Goal: Task Accomplishment & Management: Use online tool/utility

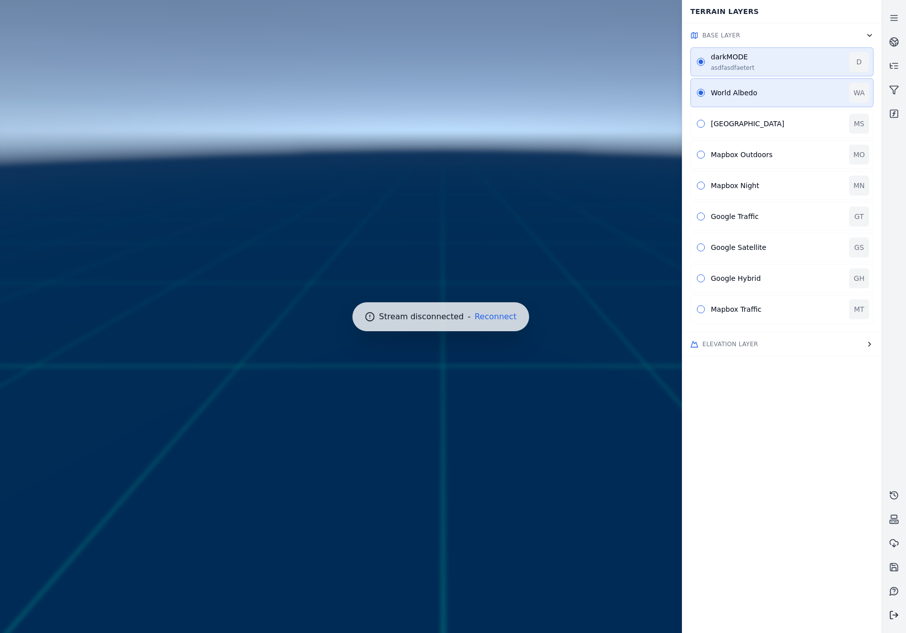
click at [897, 614] on polyline at bounding box center [896, 615] width 2 height 4
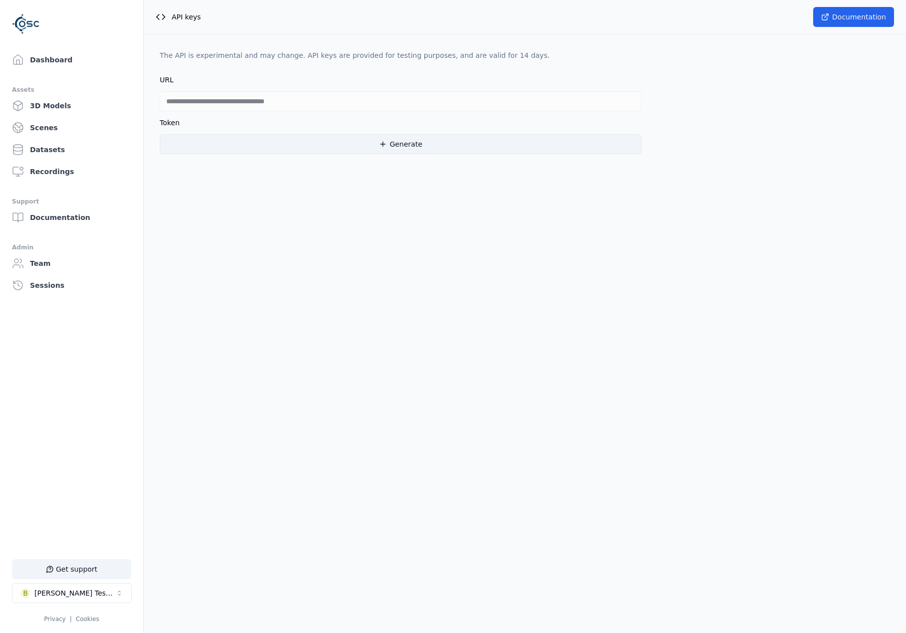
click at [346, 143] on button "Generate" at bounding box center [401, 144] width 482 height 20
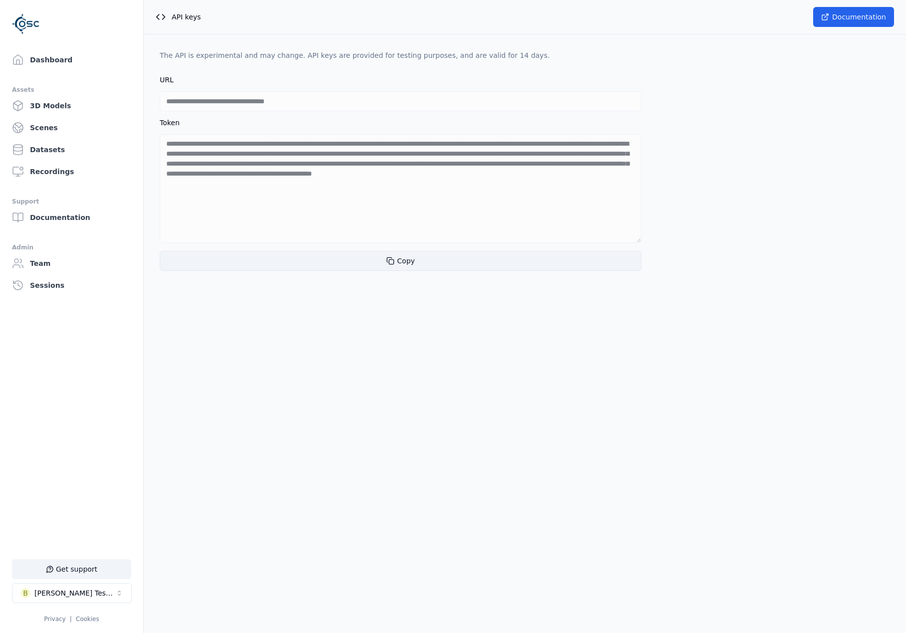
click at [377, 259] on button "Copy" at bounding box center [401, 261] width 482 height 20
